Goal: Book appointment/travel/reservation

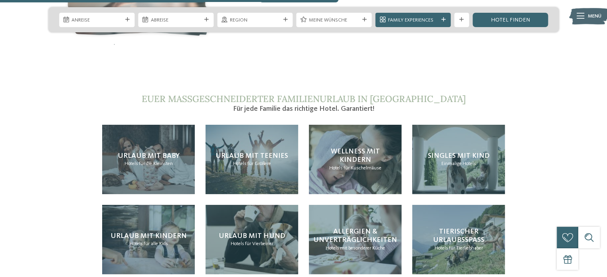
scroll to position [1516, 0]
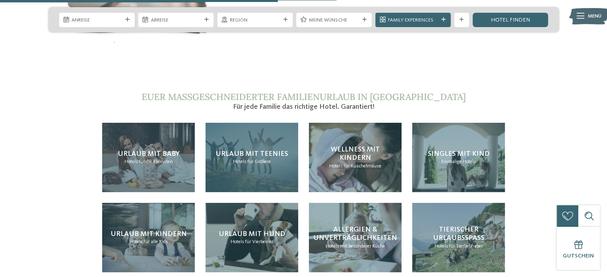
drag, startPoint x: 265, startPoint y: 123, endPoint x: 269, endPoint y: 119, distance: 4.8
click at [266, 123] on div "Urlaub mit Teenies Hotels für Größere" at bounding box center [251, 157] width 93 height 69
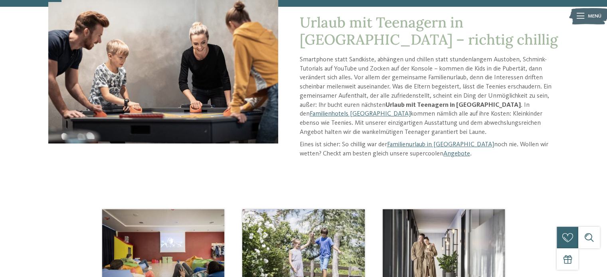
scroll to position [120, 0]
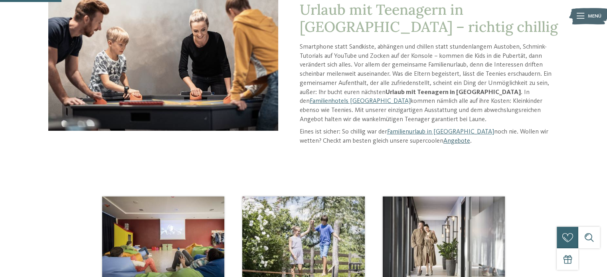
click at [443, 142] on link "Angebote" at bounding box center [456, 141] width 27 height 6
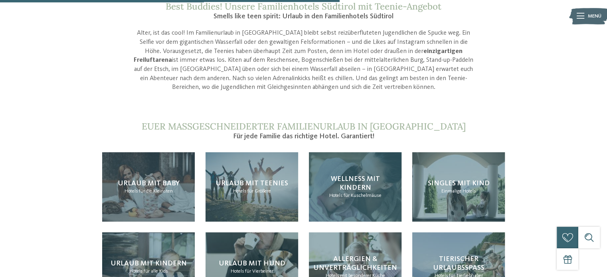
scroll to position [678, 0]
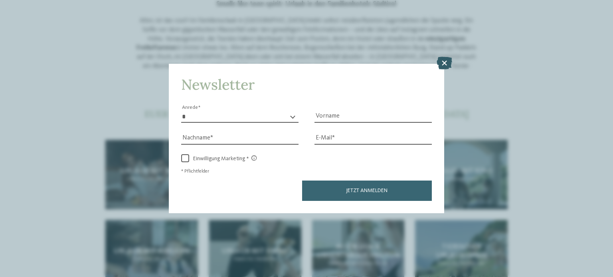
click at [447, 63] on icon at bounding box center [445, 63] width 16 height 13
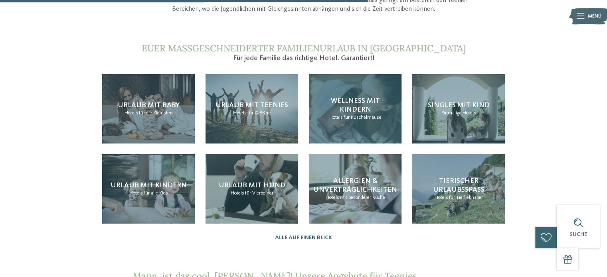
scroll to position [758, 0]
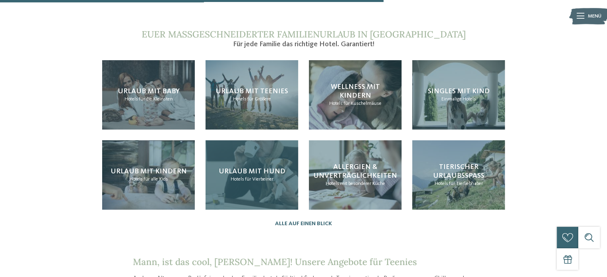
click at [267, 177] on span "für Vierbeiner" at bounding box center [259, 179] width 28 height 5
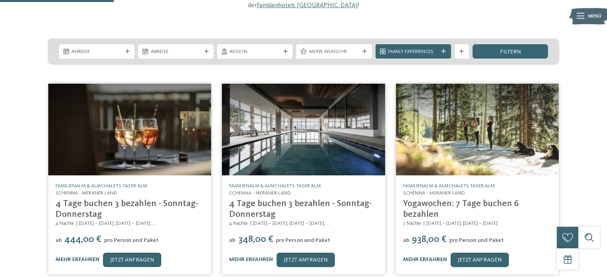
scroll to position [160, 0]
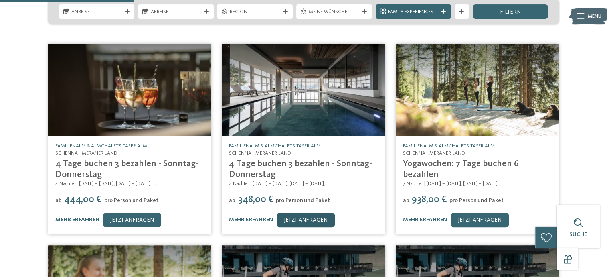
click at [310, 213] on link "jetzt anfragen" at bounding box center [306, 220] width 58 height 14
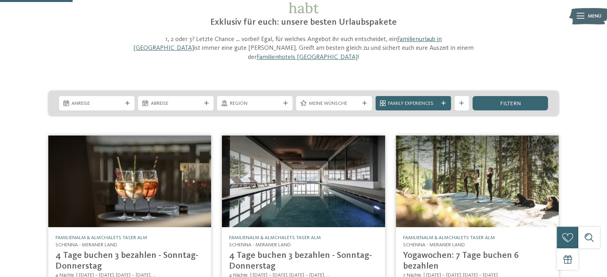
scroll to position [120, 0]
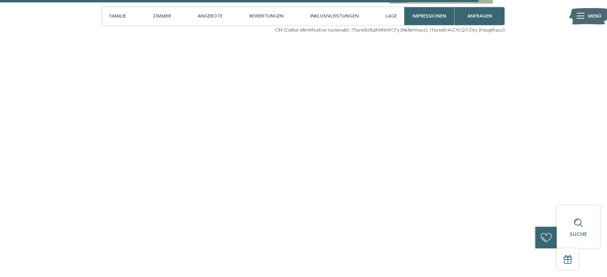
scroll to position [2360, 0]
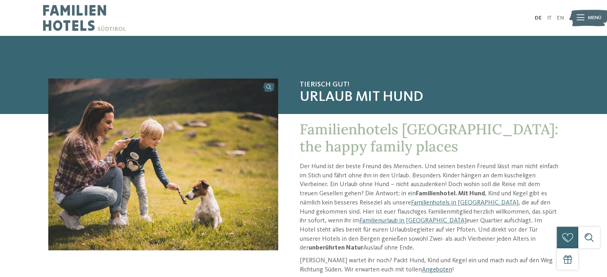
click at [422, 267] on link "Angeboten" at bounding box center [437, 270] width 30 height 6
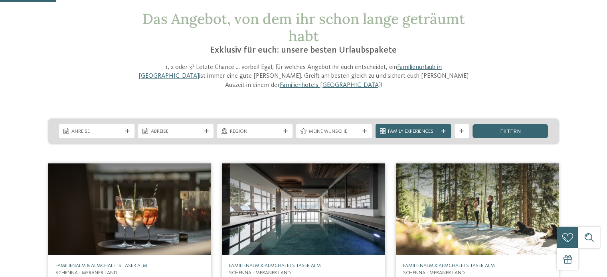
scroll to position [80, 0]
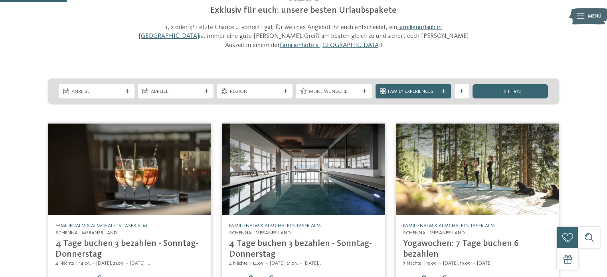
click at [310, 161] on img at bounding box center [303, 170] width 163 height 92
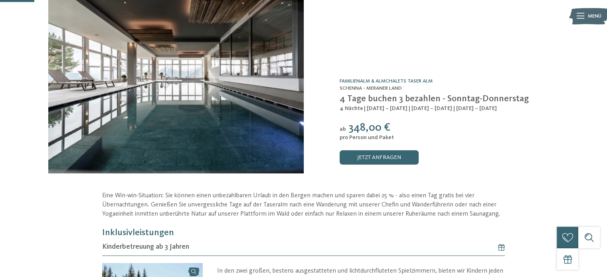
scroll to position [40, 0]
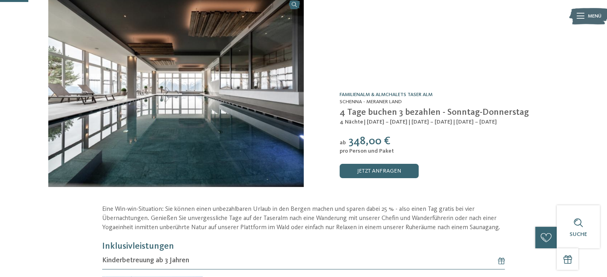
click at [376, 93] on link "Familienalm & Almchalets Taser Alm" at bounding box center [386, 94] width 93 height 5
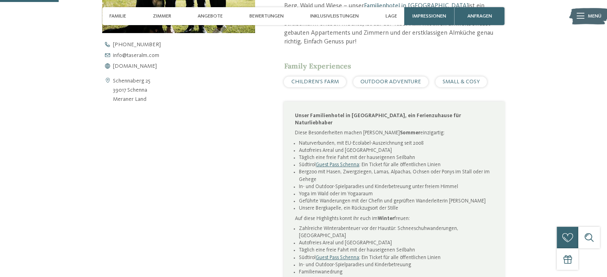
scroll to position [279, 0]
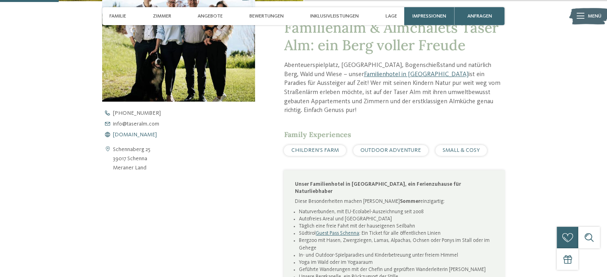
click at [147, 136] on span "[DOMAIN_NAME]" at bounding box center [135, 135] width 44 height 6
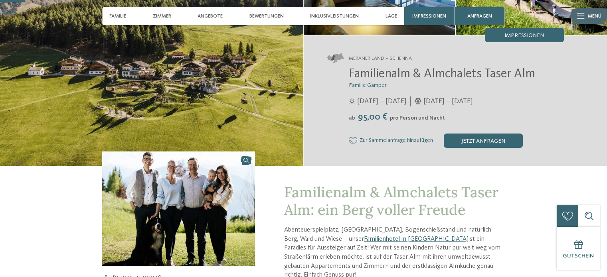
scroll to position [0, 0]
